Goal: Information Seeking & Learning: Check status

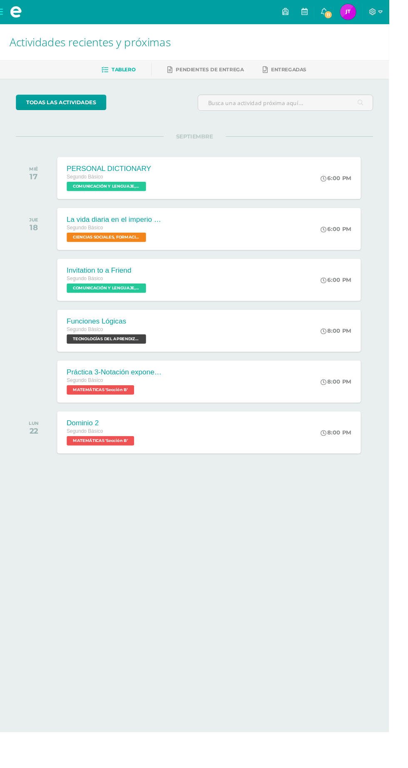
click at [374, 14] on img at bounding box center [365, 12] width 17 height 17
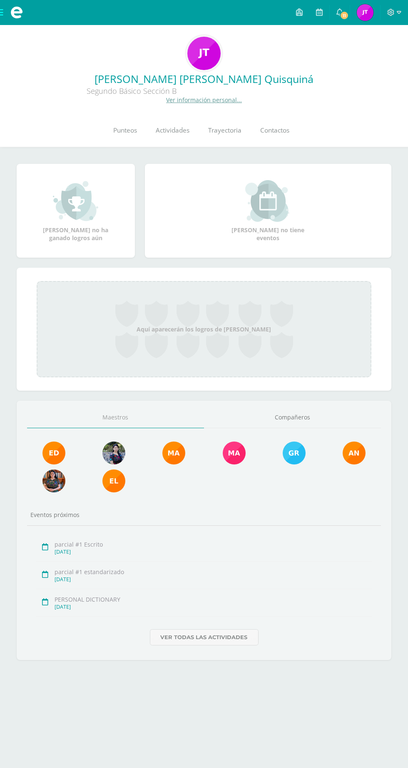
click at [131, 127] on span "Punteos" at bounding box center [126, 130] width 24 height 9
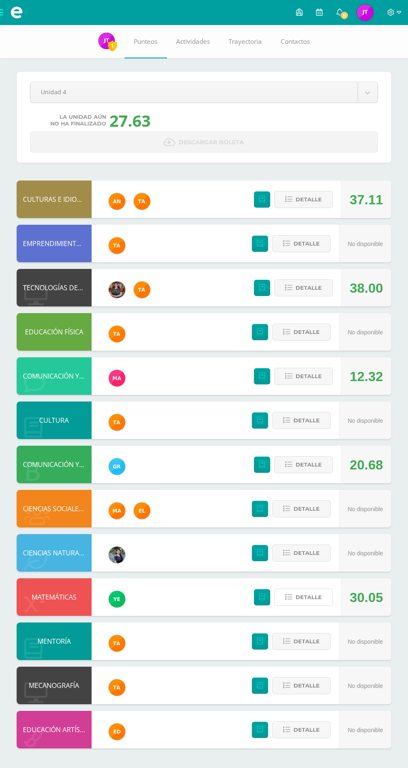
click at [311, 597] on span "Detalle" at bounding box center [309, 596] width 26 height 15
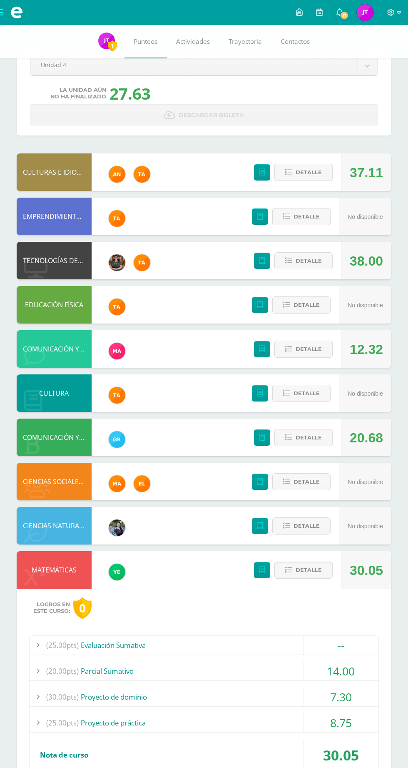
scroll to position [28, 0]
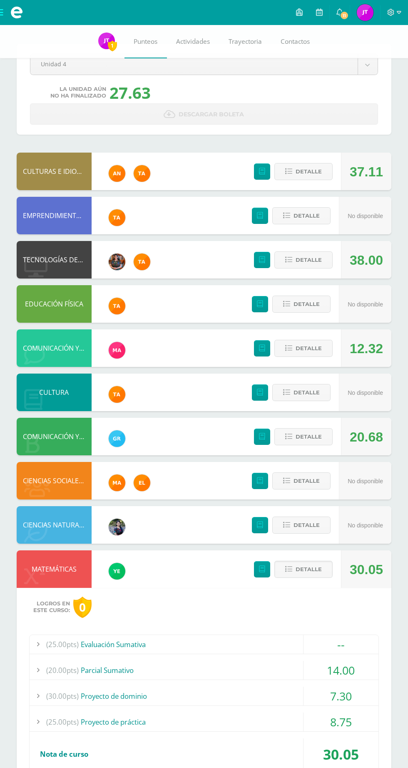
click at [343, 669] on div "14.00" at bounding box center [341, 670] width 75 height 19
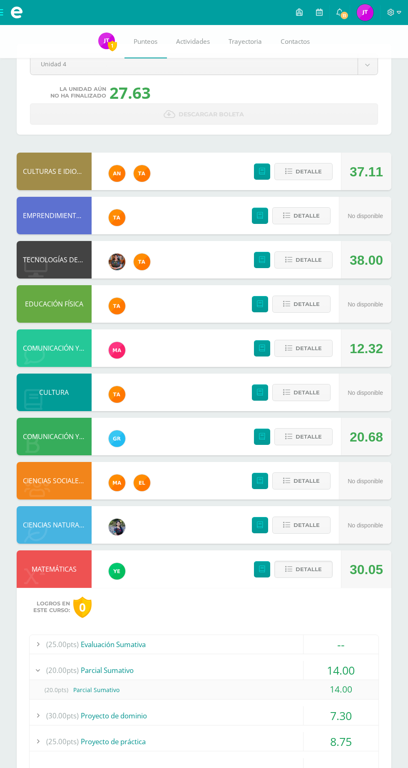
click at [342, 664] on div "14.00" at bounding box center [341, 670] width 75 height 19
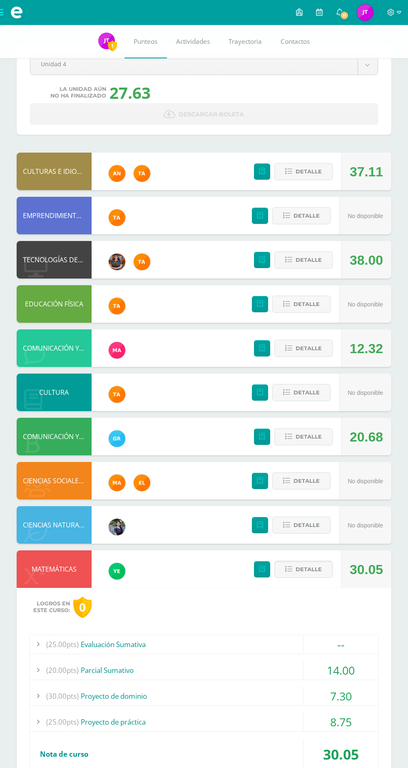
click at [350, 686] on div "7.30" at bounding box center [341, 695] width 75 height 19
click at [349, 686] on div "7.30" at bounding box center [341, 695] width 75 height 19
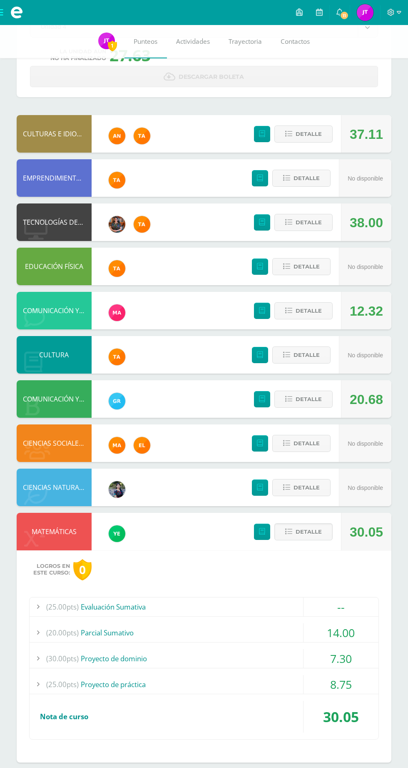
scroll to position [77, 0]
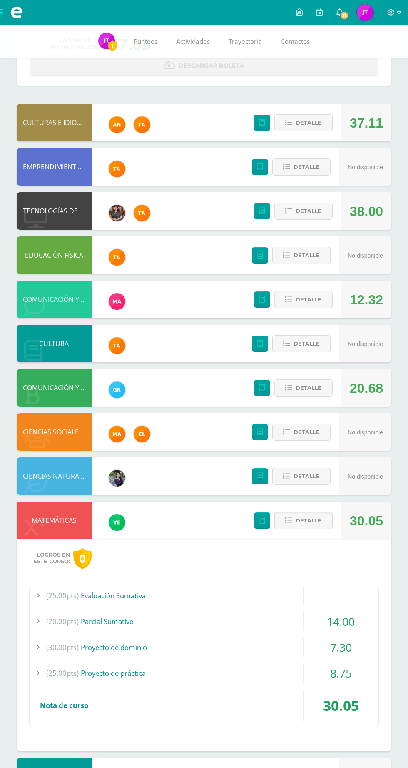
click at [347, 675] on div "8.75" at bounding box center [341, 673] width 75 height 19
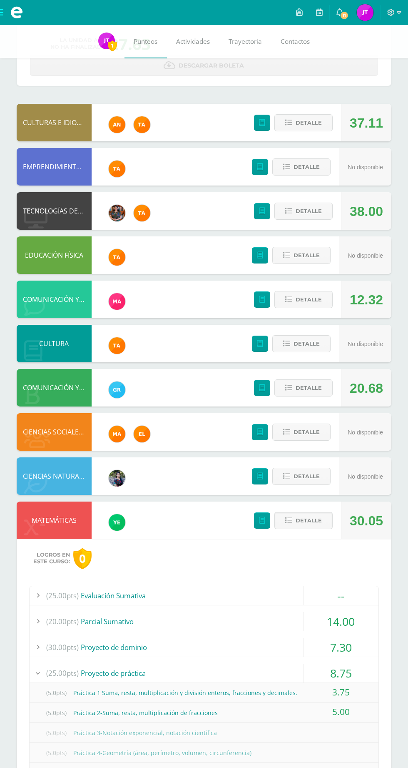
click at [304, 520] on span "Detalle" at bounding box center [309, 520] width 26 height 15
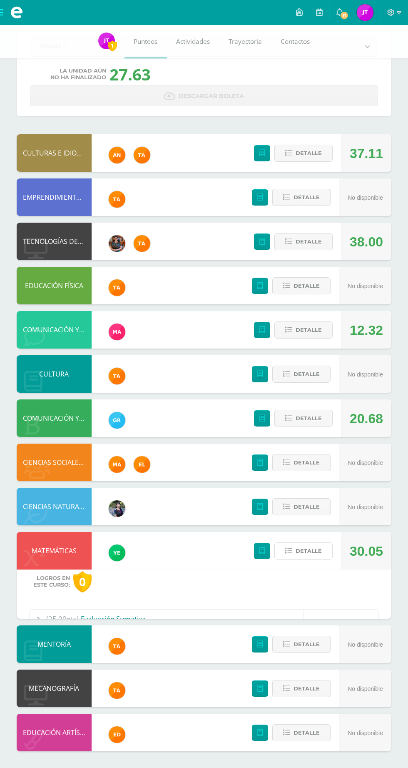
scroll to position [0, 0]
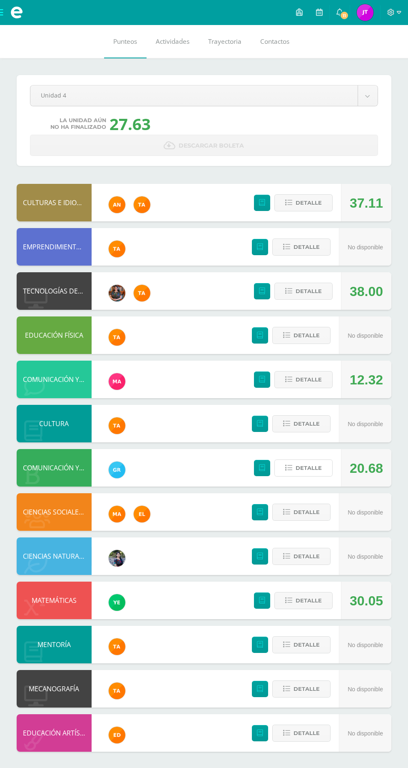
click at [306, 463] on span "Detalle" at bounding box center [309, 467] width 26 height 15
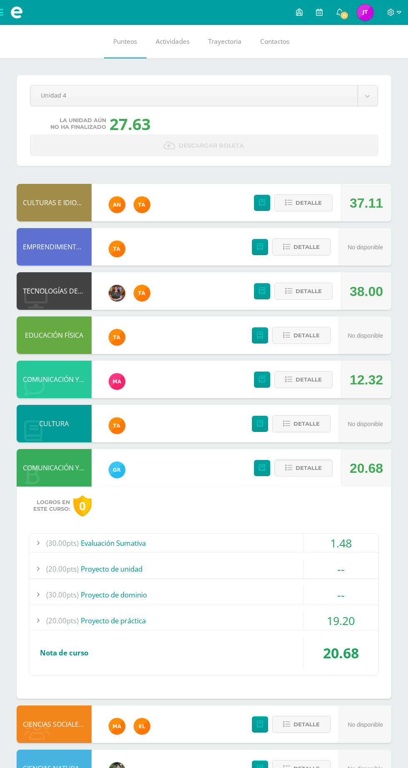
click at [344, 543] on div "1.48" at bounding box center [341, 542] width 75 height 19
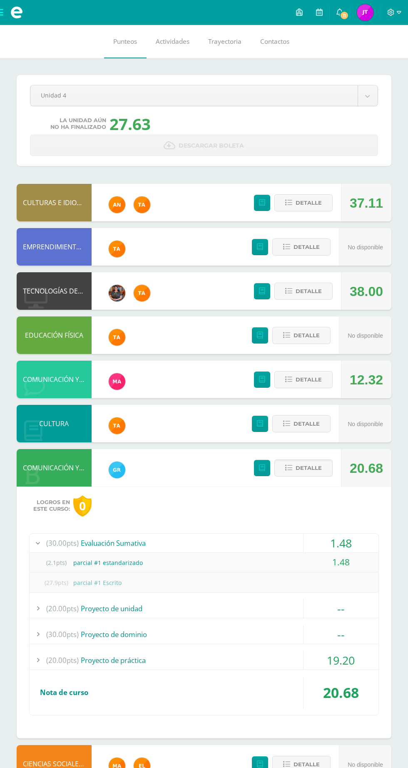
click at [334, 667] on div "19.20" at bounding box center [341, 660] width 75 height 19
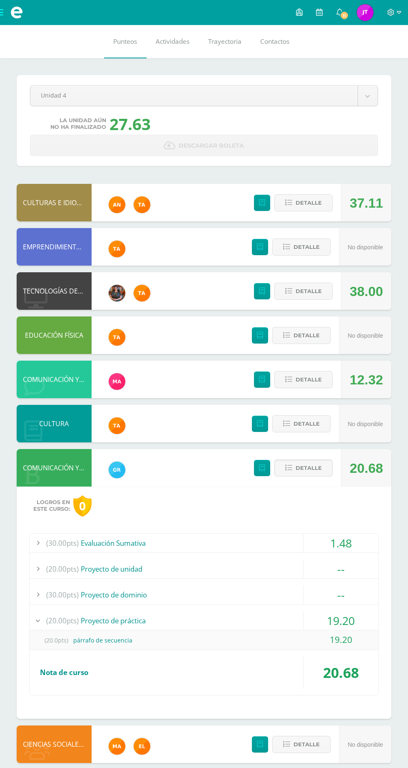
click at [304, 466] on span "Detalle" at bounding box center [309, 467] width 26 height 15
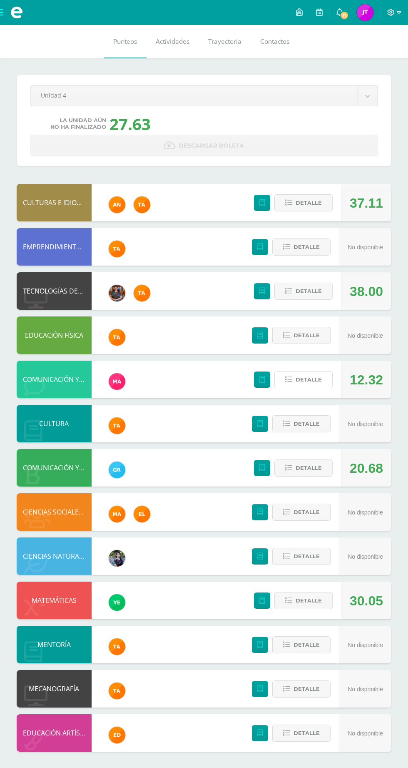
click at [309, 385] on span "Detalle" at bounding box center [309, 379] width 26 height 15
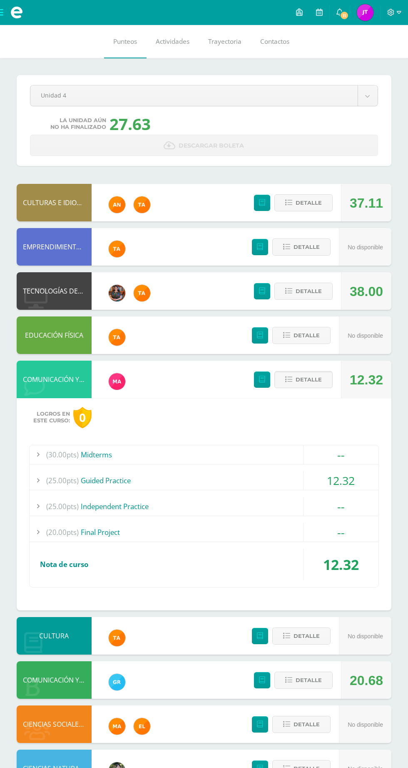
click at [353, 478] on div "12.32" at bounding box center [341, 480] width 75 height 19
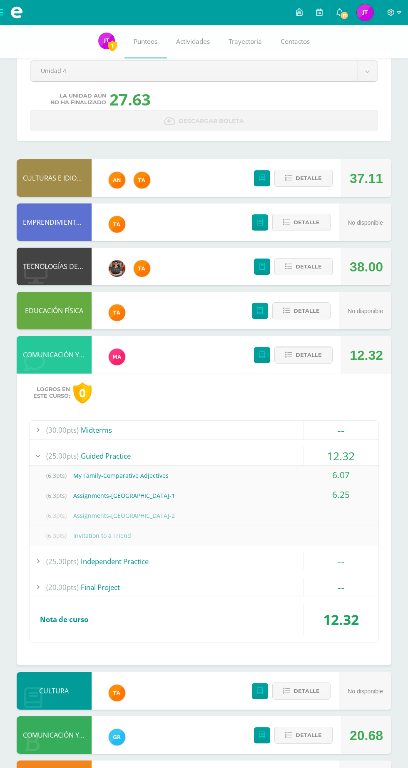
scroll to position [21, 0]
click at [307, 355] on span "Detalle" at bounding box center [309, 355] width 26 height 15
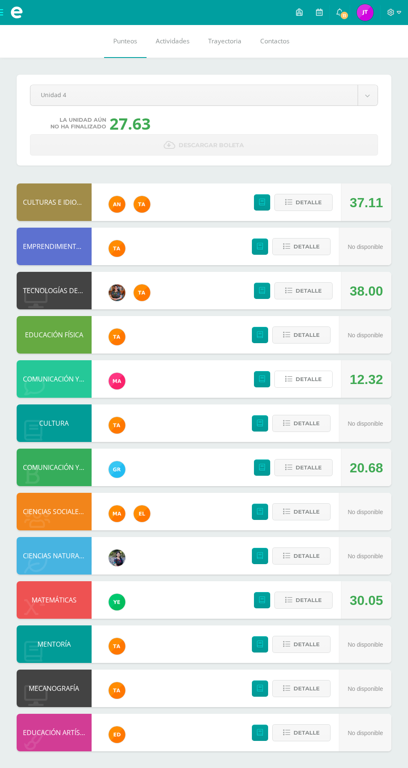
scroll to position [0, 0]
click at [314, 254] on span "Detalle" at bounding box center [307, 246] width 26 height 15
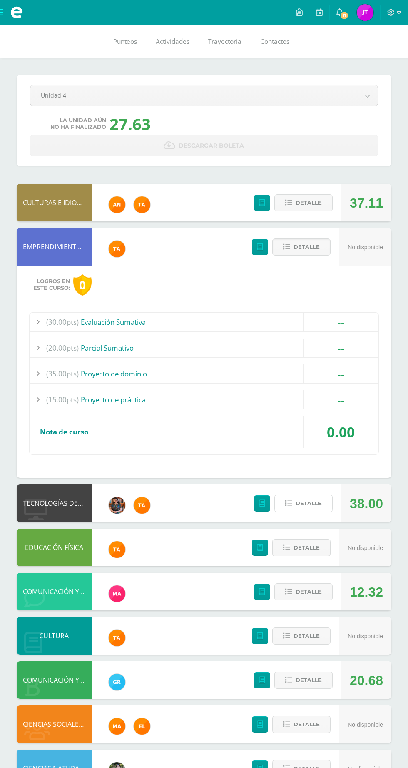
click at [299, 503] on span "Detalle" at bounding box center [309, 503] width 26 height 15
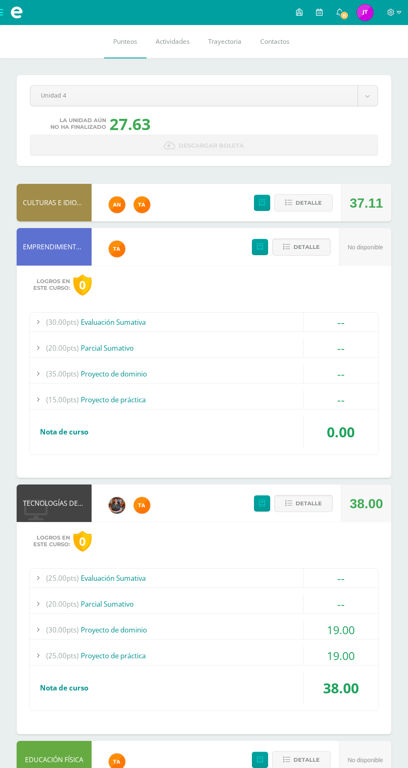
click at [349, 628] on div "19.00" at bounding box center [341, 629] width 75 height 19
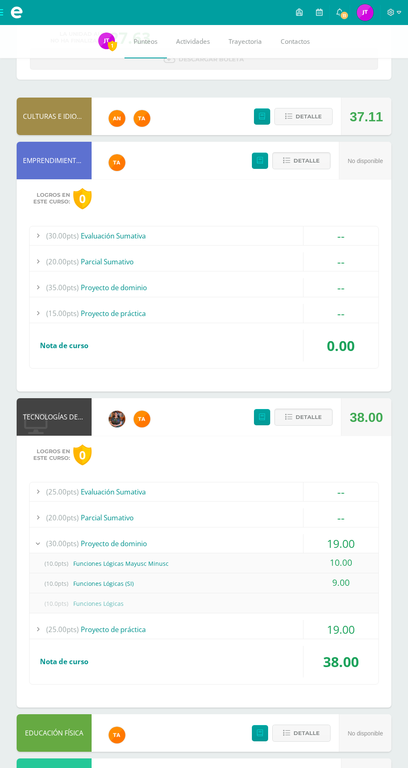
scroll to position [83, 0]
click at [303, 416] on span "Detalle" at bounding box center [309, 416] width 26 height 15
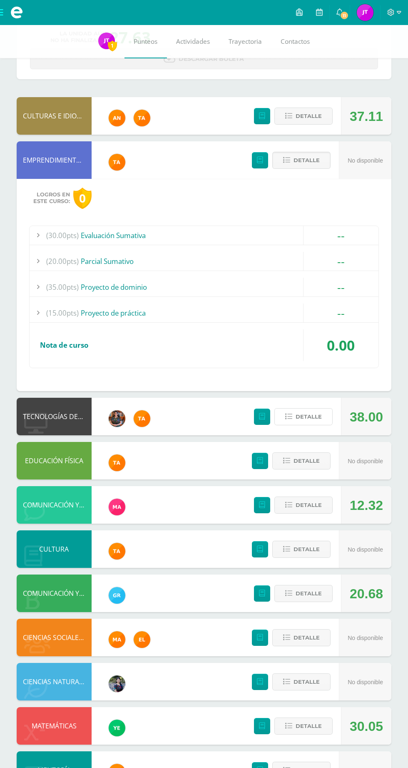
click at [289, 416] on icon at bounding box center [288, 416] width 7 height 7
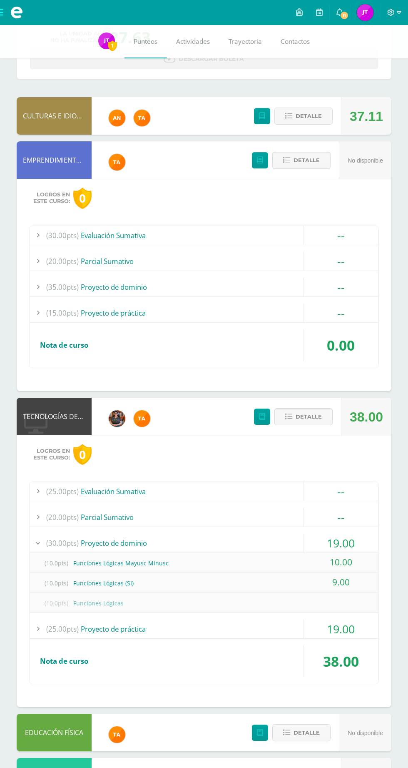
click at [345, 627] on div "19.00" at bounding box center [341, 628] width 75 height 19
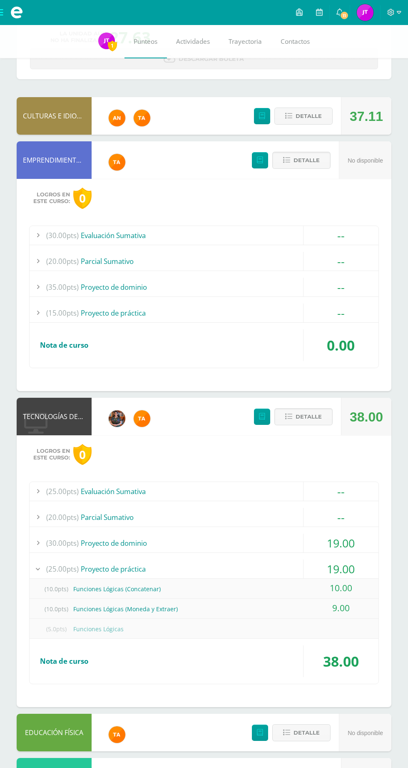
click at [298, 419] on span "Detalle" at bounding box center [309, 416] width 26 height 15
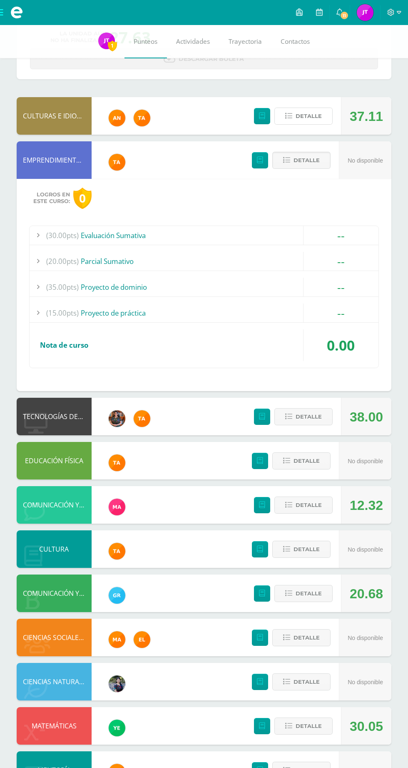
click at [301, 113] on span "Detalle" at bounding box center [309, 115] width 26 height 15
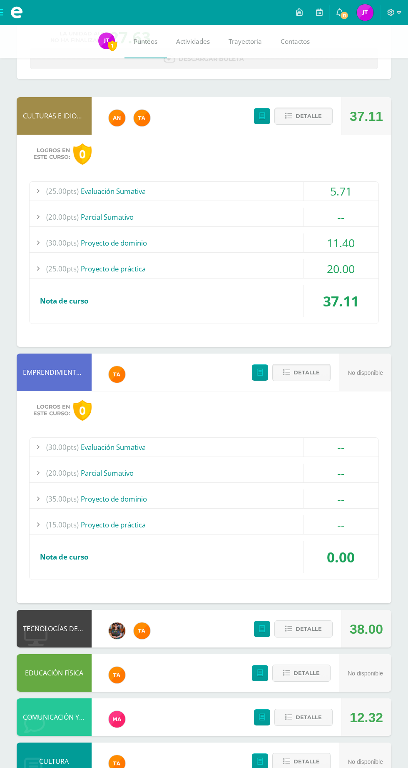
click at [310, 371] on span "Detalle" at bounding box center [307, 372] width 26 height 15
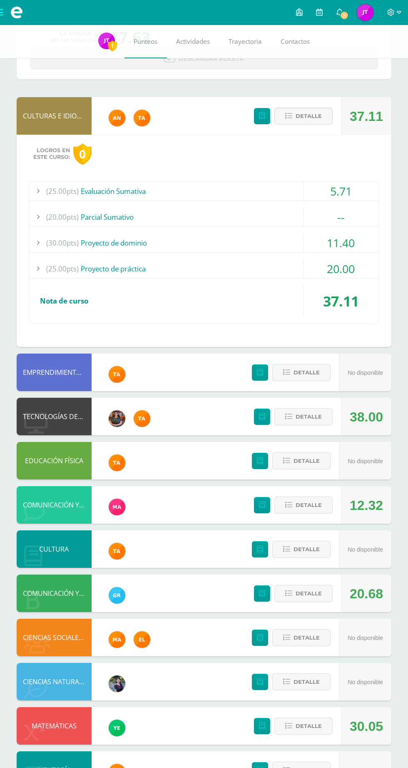
click at [352, 185] on div "5.71" at bounding box center [341, 191] width 75 height 19
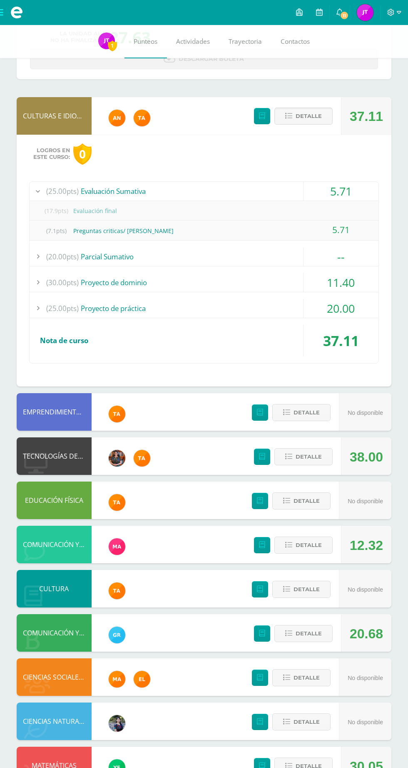
click at [359, 280] on div "11.40" at bounding box center [341, 282] width 75 height 19
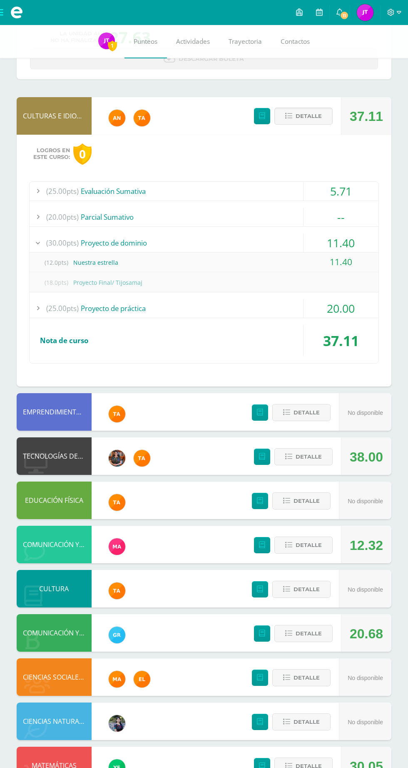
click at [343, 314] on div "20.00" at bounding box center [341, 308] width 75 height 19
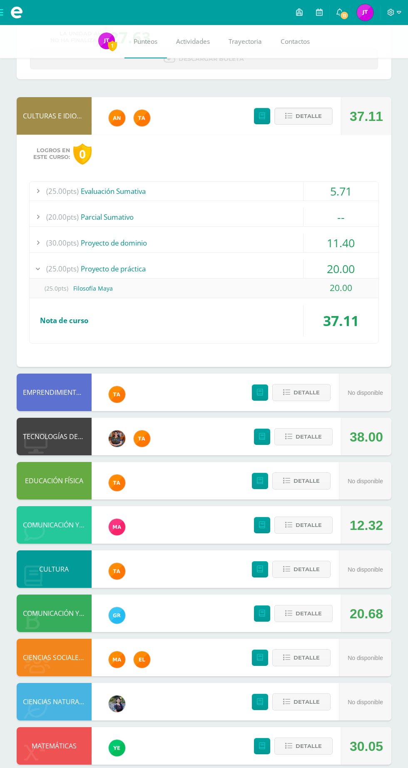
click at [301, 113] on span "Detalle" at bounding box center [309, 115] width 26 height 15
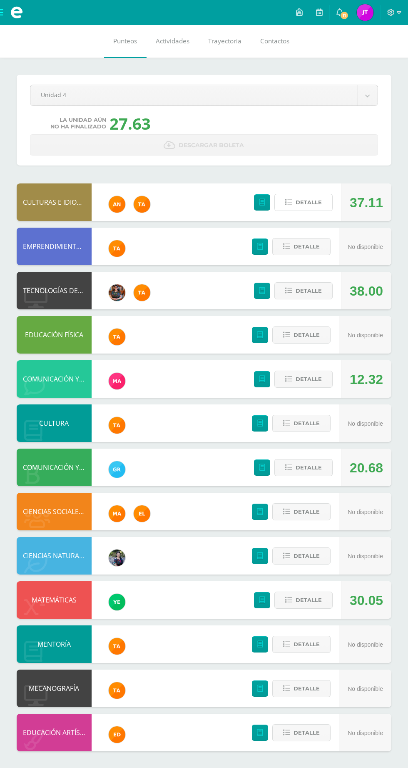
scroll to position [0, 0]
click at [393, 13] on icon at bounding box center [391, 12] width 7 height 7
click at [388, 61] on link "Cerrar sesión" at bounding box center [369, 56] width 66 height 12
